Goal: Navigation & Orientation: Find specific page/section

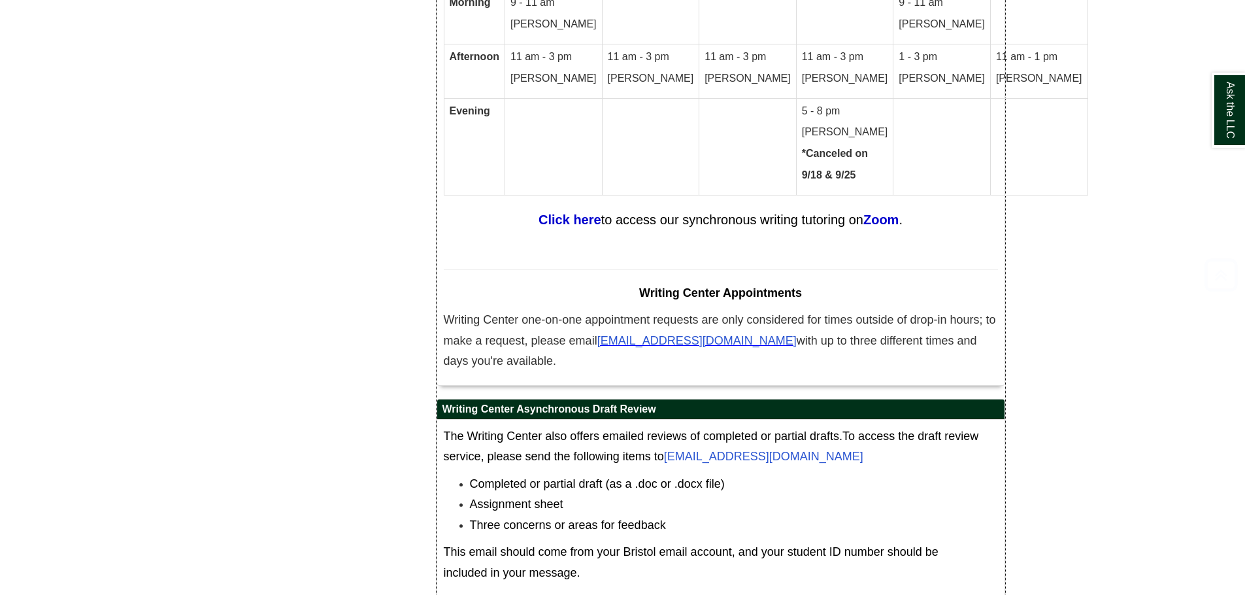
scroll to position [7444, 0]
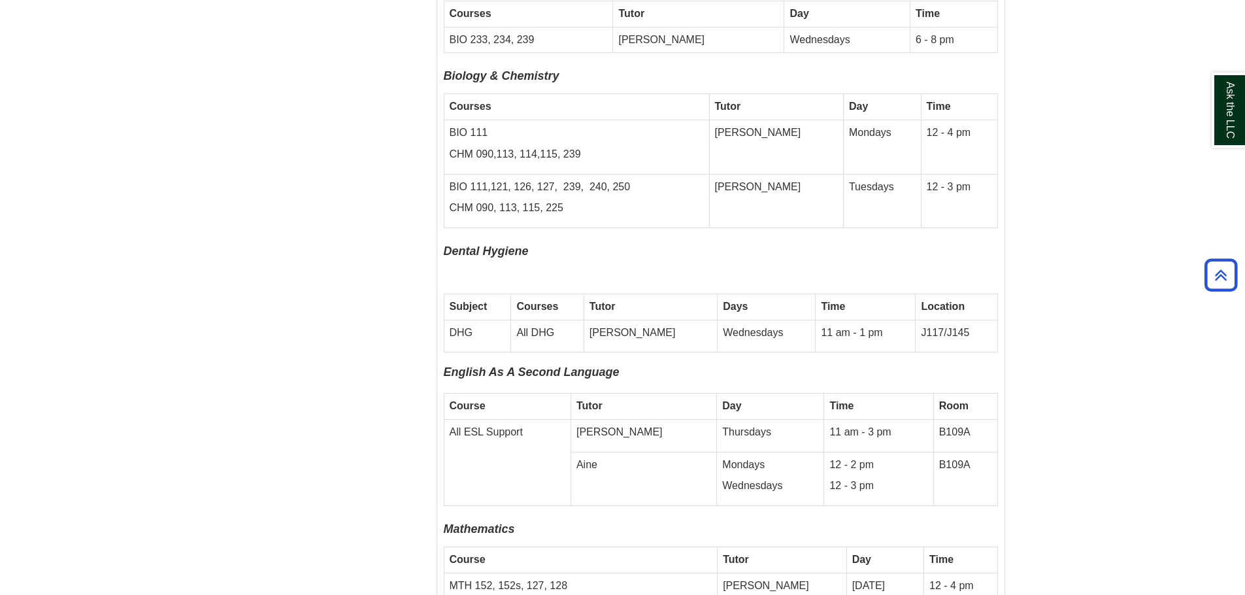
scroll to position [3503, 0]
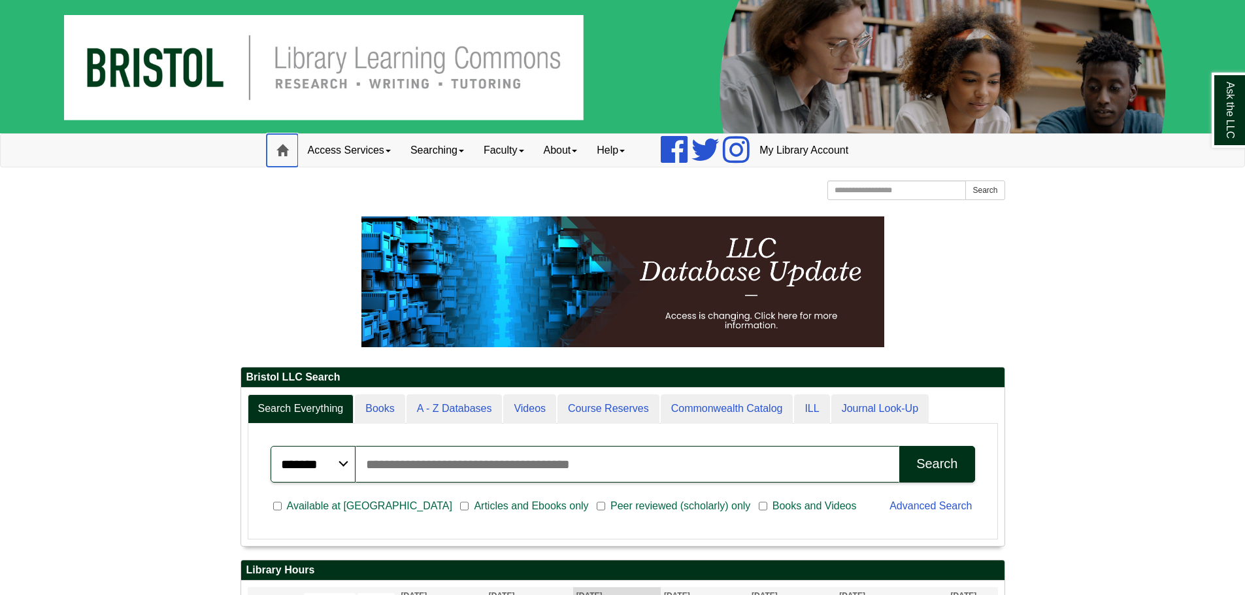
click at [278, 152] on span at bounding box center [282, 150] width 12 height 12
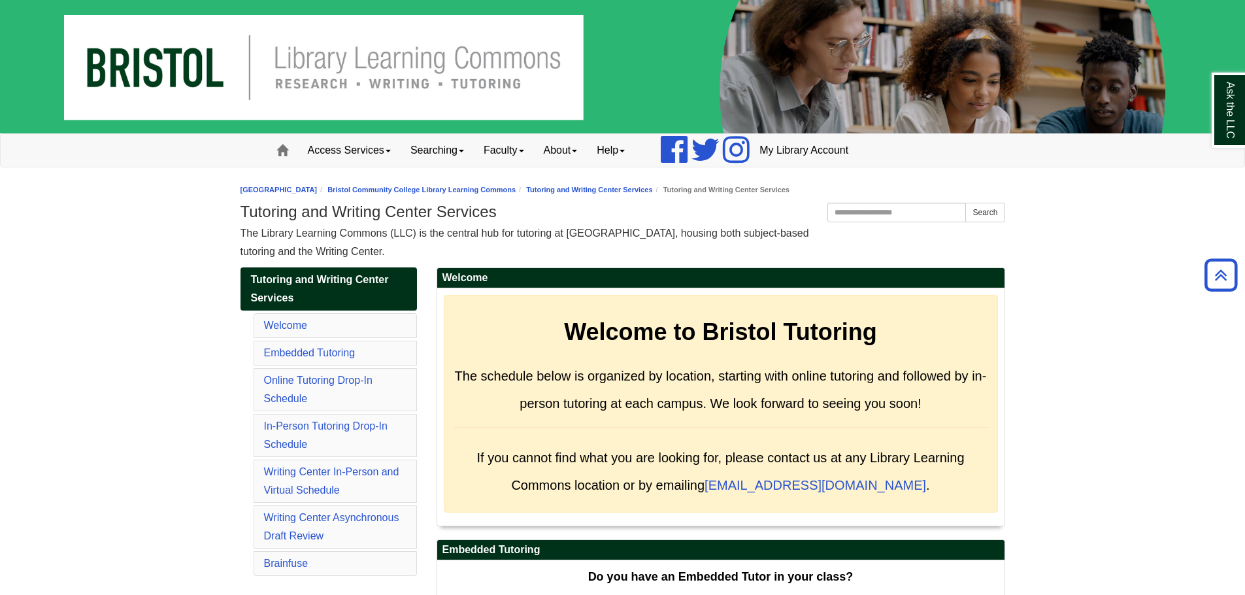
scroll to position [3503, 0]
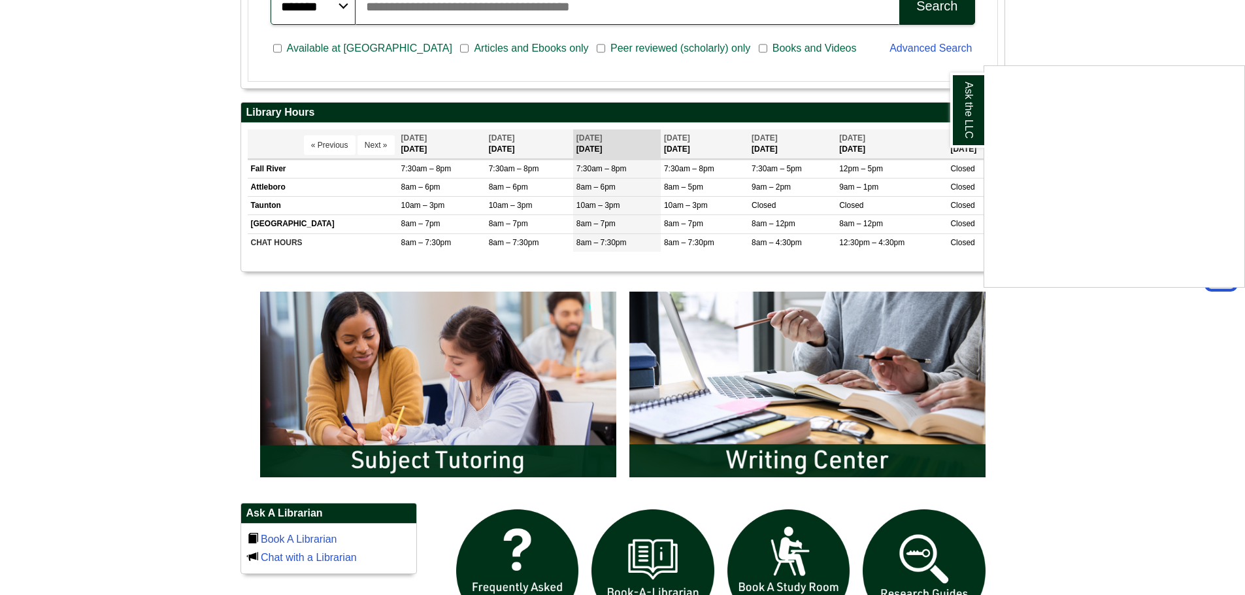
scroll to position [422, 0]
